Goal: Navigation & Orientation: Find specific page/section

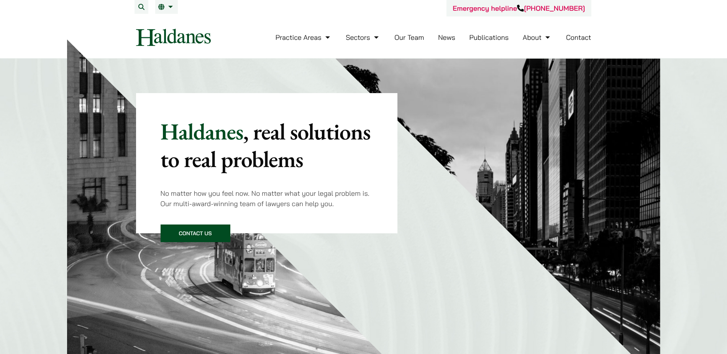
click at [416, 36] on link "Our Team" at bounding box center [409, 37] width 30 height 9
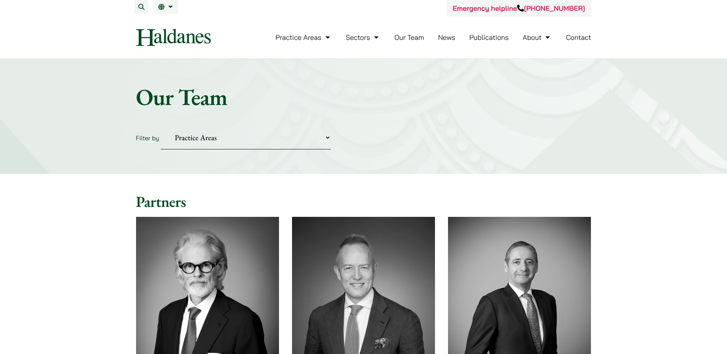
scroll to position [153, 0]
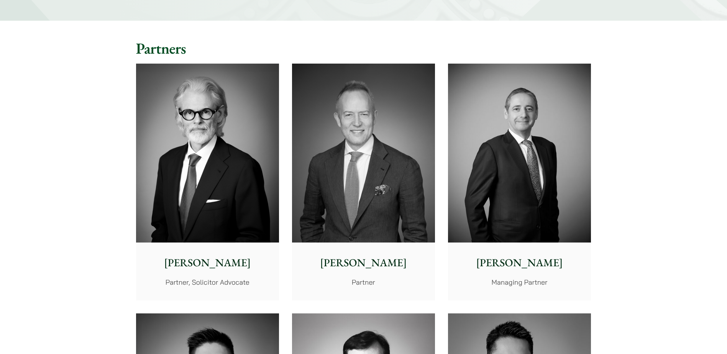
click at [216, 266] on p "Jonathan Midgley" at bounding box center [207, 263] width 131 height 16
click at [357, 267] on p "[PERSON_NAME]" at bounding box center [363, 263] width 131 height 16
